Goal: Information Seeking & Learning: Learn about a topic

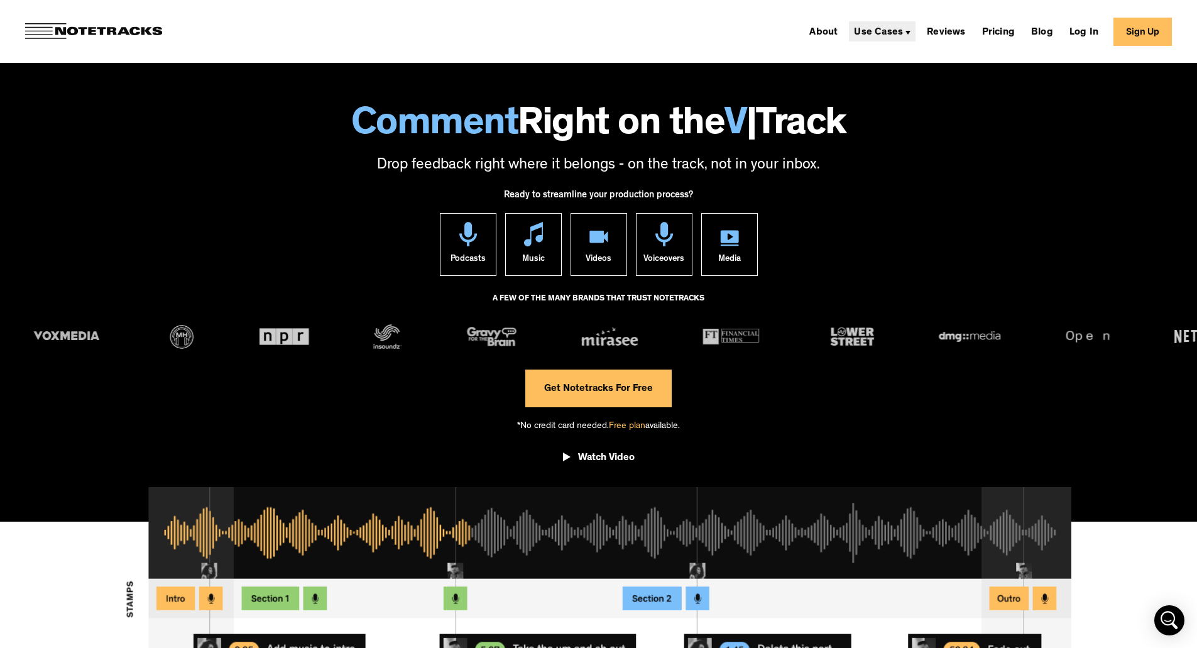
click at [902, 30] on div "Use Cases" at bounding box center [878, 33] width 49 height 10
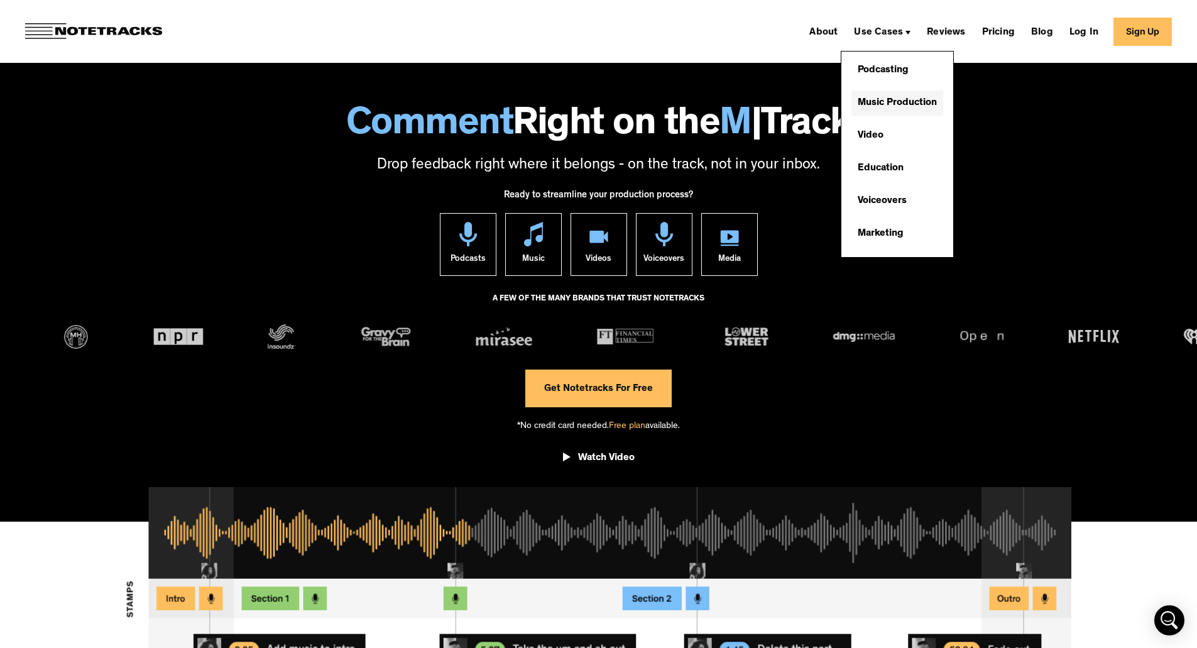
click at [890, 99] on link "Music Production" at bounding box center [898, 103] width 92 height 25
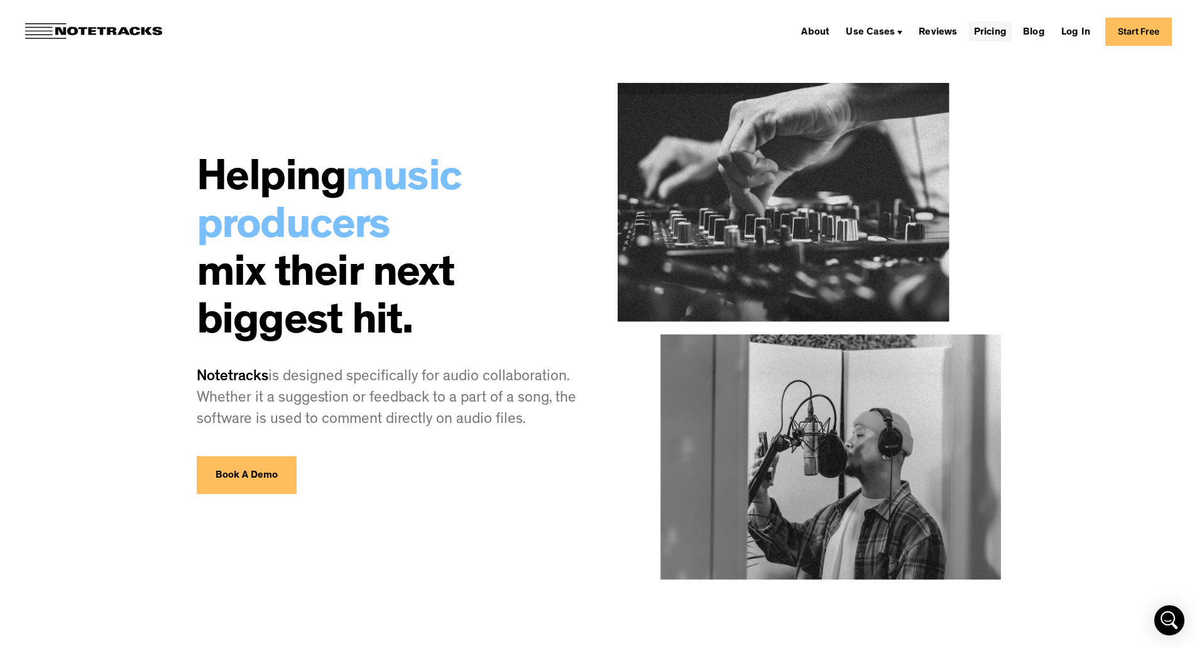
click at [985, 35] on link "Pricing" at bounding box center [990, 31] width 43 height 20
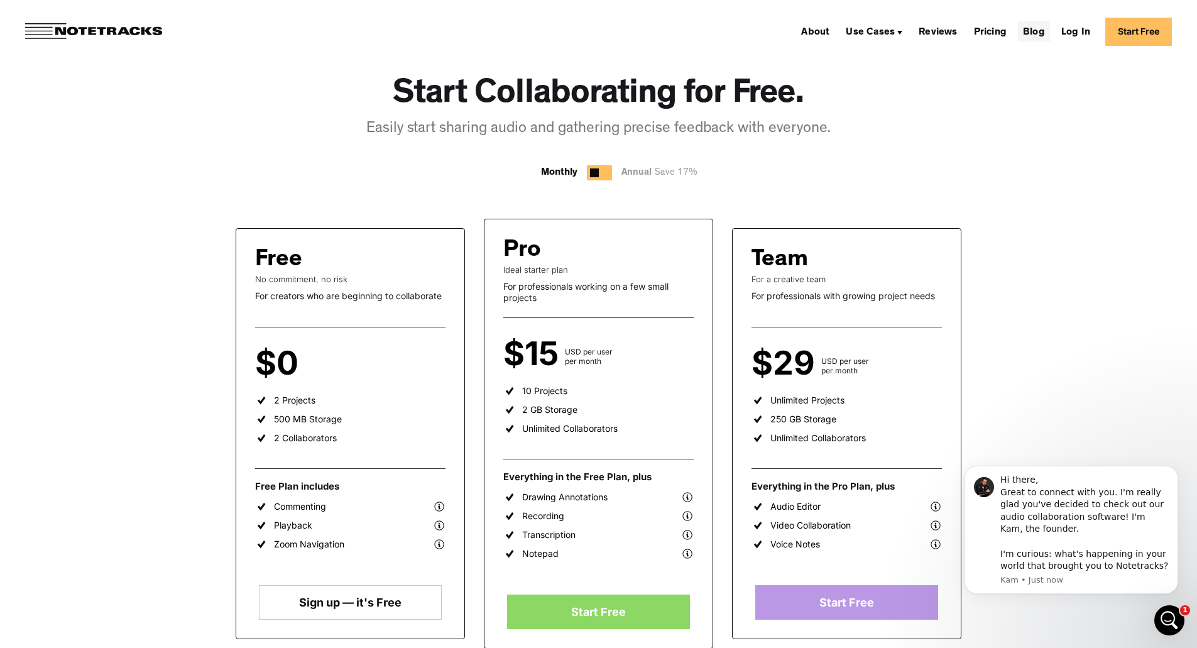
click at [1043, 33] on link "Blog" at bounding box center [1034, 31] width 32 height 20
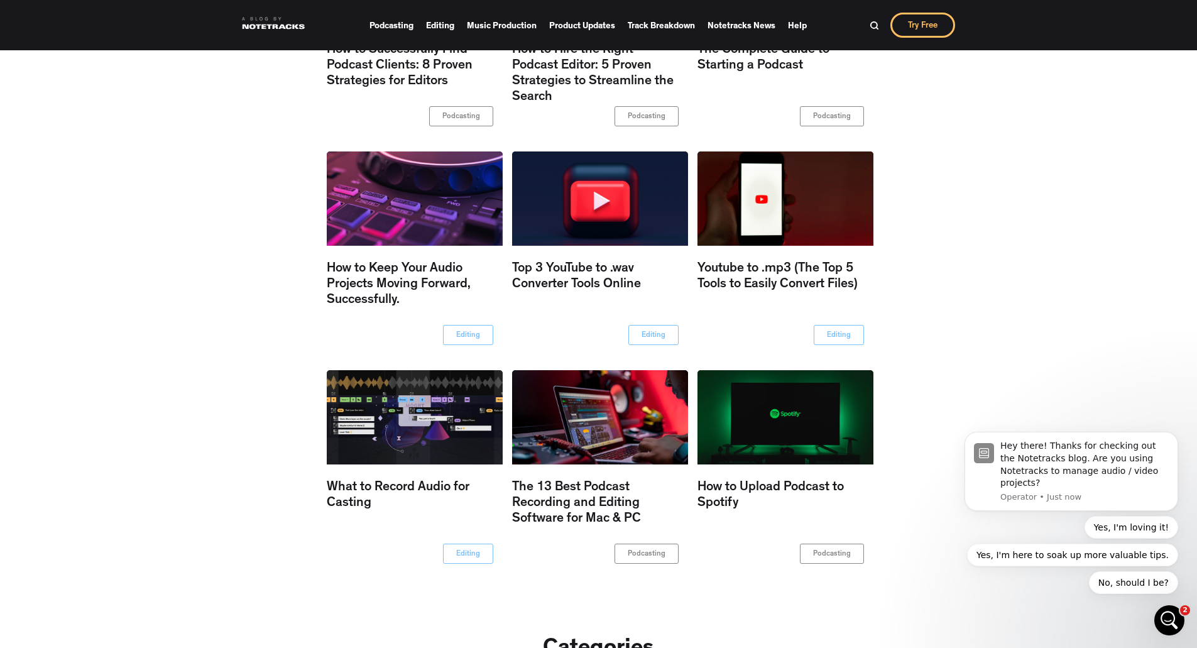
scroll to position [817, 0]
